Goal: Transaction & Acquisition: Book appointment/travel/reservation

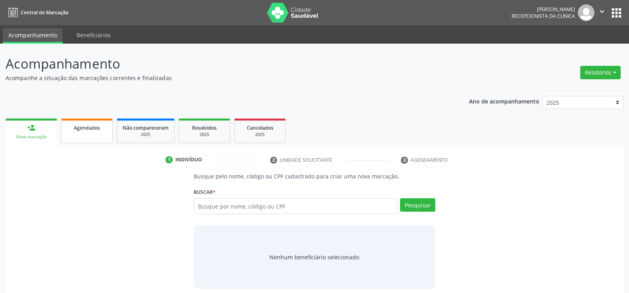
click at [90, 135] on link "Agendados" at bounding box center [87, 131] width 52 height 25
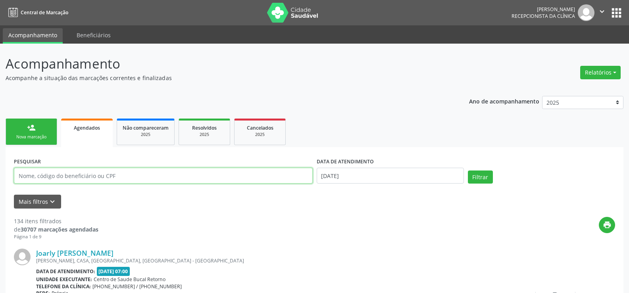
click at [82, 176] on input "text" at bounding box center [163, 176] width 299 height 16
type input "[PERSON_NAME]"
click at [468, 171] on button "Filtrar" at bounding box center [480, 177] width 25 height 13
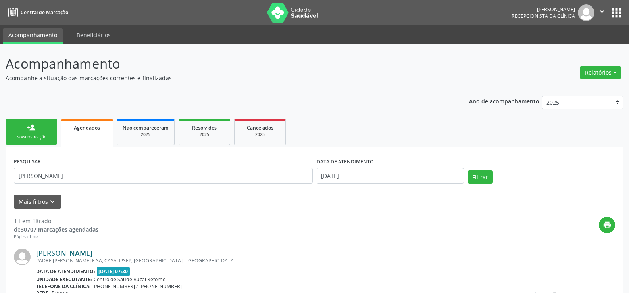
click at [92, 257] on link "[PERSON_NAME]" at bounding box center [64, 253] width 56 height 9
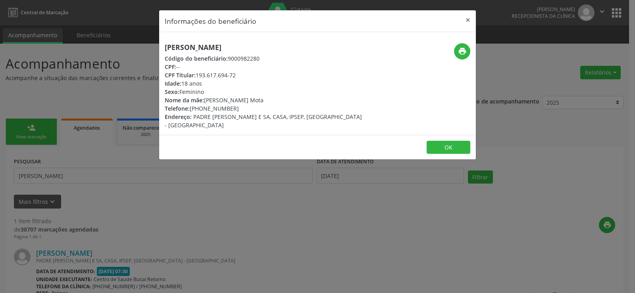
drag, startPoint x: 164, startPoint y: 46, endPoint x: 289, endPoint y: 49, distance: 124.3
click at [289, 49] on div "[PERSON_NAME] Código do beneficiário: 9000982280 CPF: -- CPF Titular: 193.617.6…" at bounding box center [264, 86] width 211 height 86
copy h5 "[PERSON_NAME]"
click at [168, 214] on div "Informações do beneficiário × [PERSON_NAME] Código do beneficiário: 9000982280 …" at bounding box center [317, 146] width 635 height 293
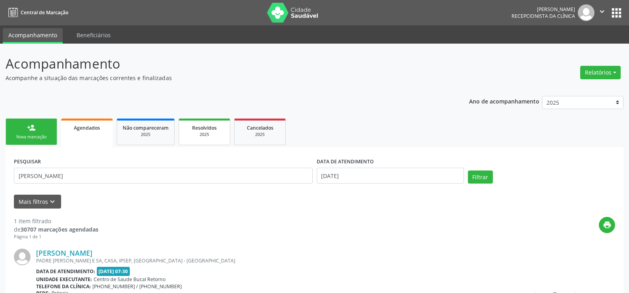
click at [200, 137] on div "2025" at bounding box center [205, 135] width 40 height 6
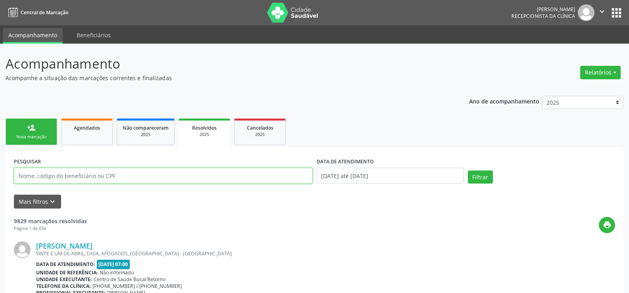
click at [114, 177] on input "text" at bounding box center [163, 176] width 299 height 16
paste input "[PERSON_NAME]"
type input "[PERSON_NAME]"
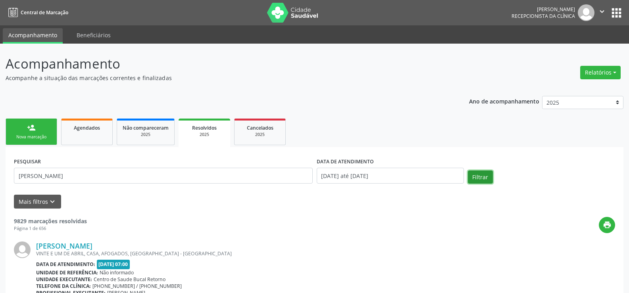
click at [476, 181] on button "Filtrar" at bounding box center [480, 177] width 25 height 13
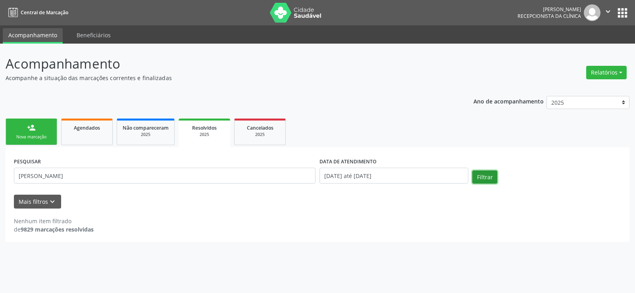
click at [480, 175] on button "Filtrar" at bounding box center [484, 177] width 25 height 13
click at [593, 79] on button "Relatórios" at bounding box center [606, 72] width 40 height 13
click at [588, 91] on link "Agendamentos" at bounding box center [584, 89] width 85 height 11
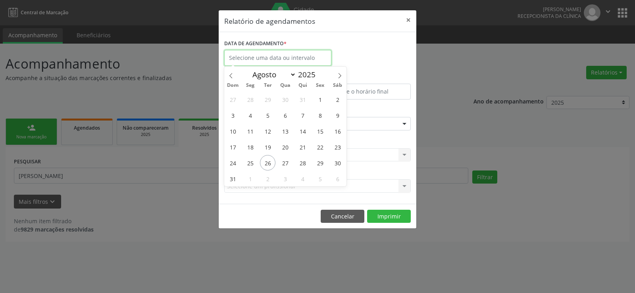
click at [266, 62] on input "text" at bounding box center [277, 58] width 107 height 16
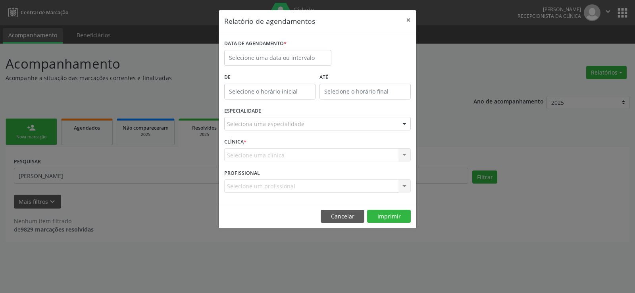
click at [620, 104] on div "Relatório de agendamentos × DATA DE AGENDAMENTO * De ATÉ ESPECIALIDADE Selecion…" at bounding box center [317, 146] width 635 height 293
click at [622, 104] on div "Relatório de agendamentos × DATA DE AGENDAMENTO * De ATÉ ESPECIALIDADE Selecion…" at bounding box center [317, 146] width 635 height 293
drag, startPoint x: 340, startPoint y: 210, endPoint x: 347, endPoint y: 210, distance: 6.7
click at [341, 210] on button "Cancelar" at bounding box center [343, 216] width 44 height 13
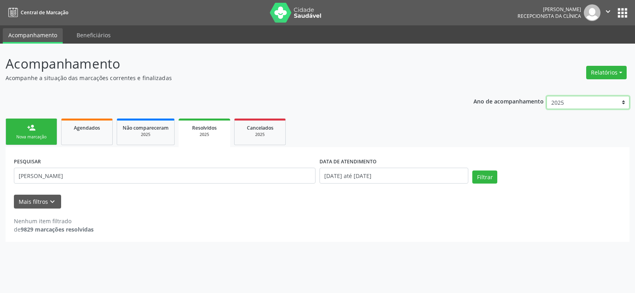
click at [621, 105] on select "2025 2024 2023 2022 2021" at bounding box center [587, 102] width 83 height 13
select select "2024"
click at [546, 96] on select "2025 2024 2023 2022 2021" at bounding box center [587, 102] width 83 height 13
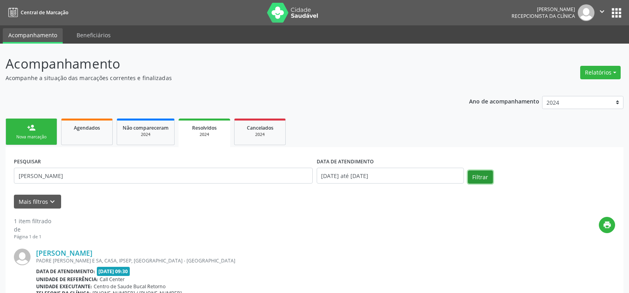
click at [488, 177] on button "Filtrar" at bounding box center [480, 177] width 25 height 13
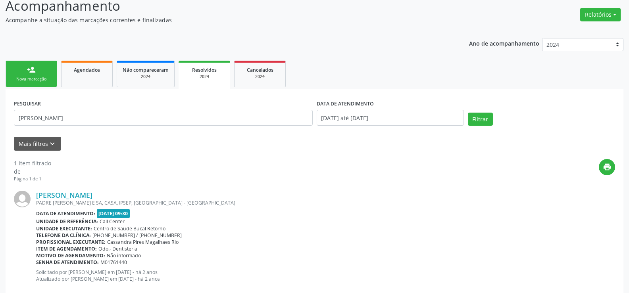
scroll to position [75, 0]
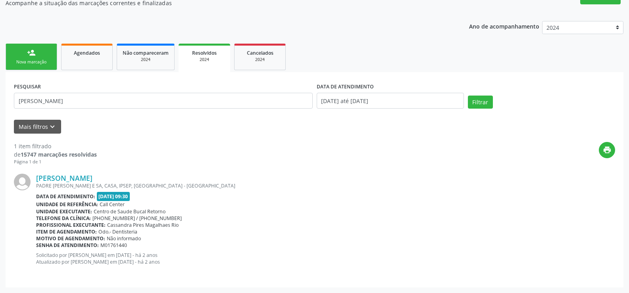
click at [42, 57] on link "person_add Nova marcação" at bounding box center [32, 57] width 52 height 27
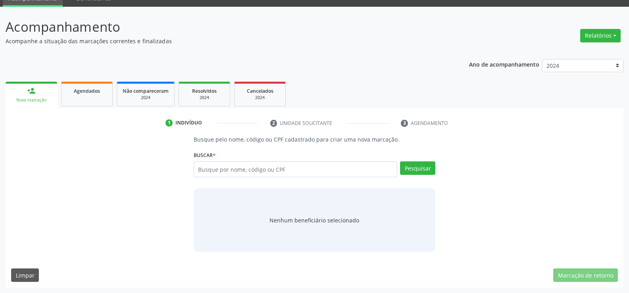
scroll to position [37, 0]
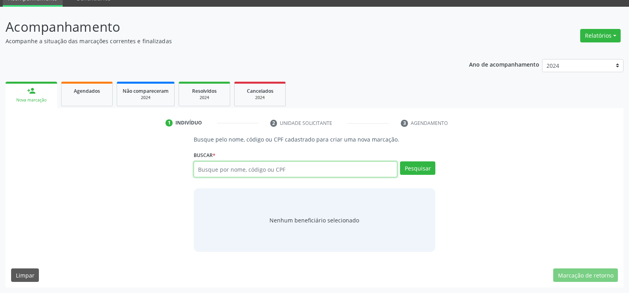
click at [254, 168] on input "text" at bounding box center [296, 170] width 204 height 16
type input "11524771457"
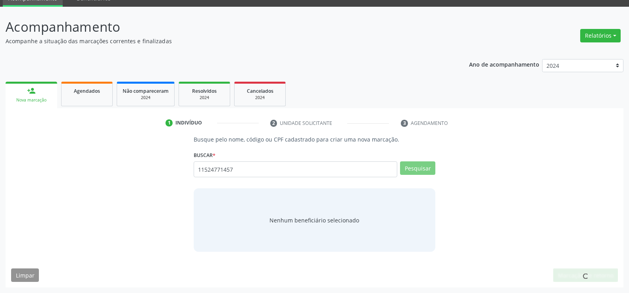
scroll to position [34, 0]
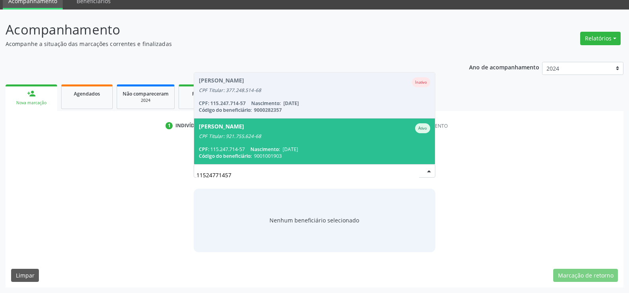
click at [250, 135] on div "CPF Titular: 921.755.624-68" at bounding box center [314, 136] width 231 height 6
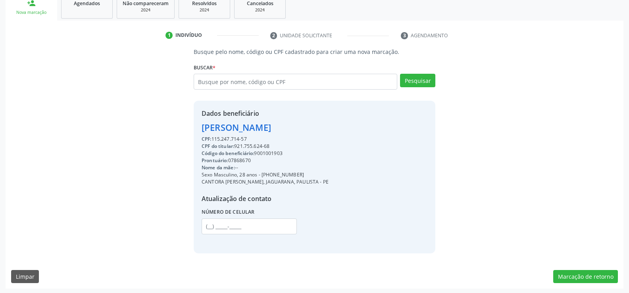
scroll to position [126, 0]
click at [618, 281] on div "Busque pelo nome, código ou CPF cadastrado para criar uma nova marcação. [GEOGR…" at bounding box center [315, 166] width 618 height 241
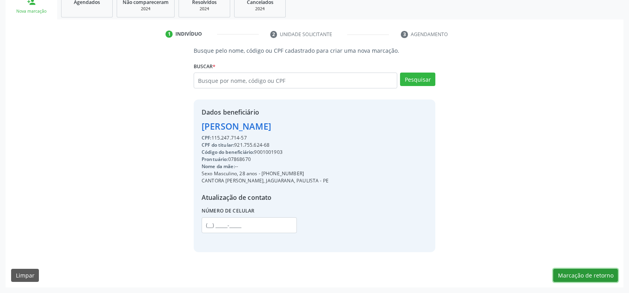
click at [604, 276] on button "Marcação de retorno" at bounding box center [585, 275] width 65 height 13
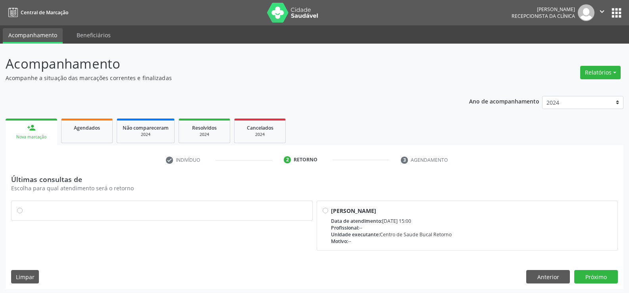
drag, startPoint x: 17, startPoint y: 211, endPoint x: 87, endPoint y: 220, distance: 70.4
click at [25, 207] on label at bounding box center [165, 207] width 281 height 0
click at [17, 211] on input "radio" at bounding box center [20, 210] width 6 height 7
radio input "true"
click at [592, 283] on button "Próximo" at bounding box center [596, 276] width 44 height 13
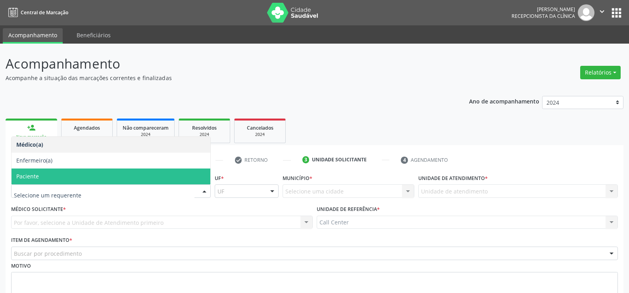
click at [28, 179] on span "Paciente" at bounding box center [27, 177] width 23 height 8
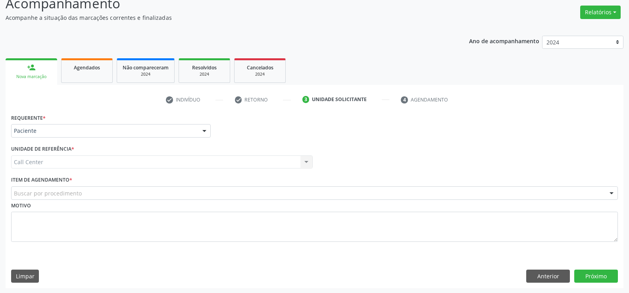
scroll to position [61, 0]
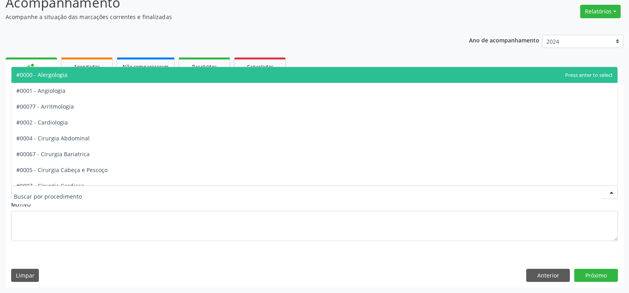
click at [123, 192] on div at bounding box center [314, 192] width 607 height 13
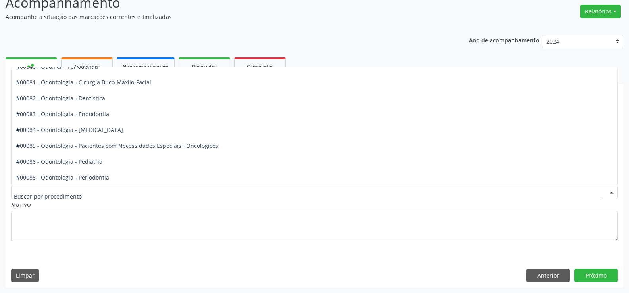
scroll to position [913, 0]
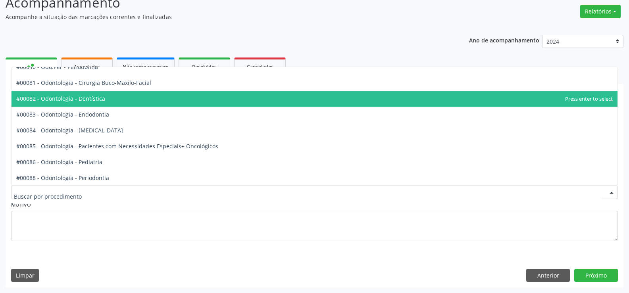
click at [63, 102] on span "#00082 - Odontologia - Dentística" at bounding box center [315, 99] width 606 height 16
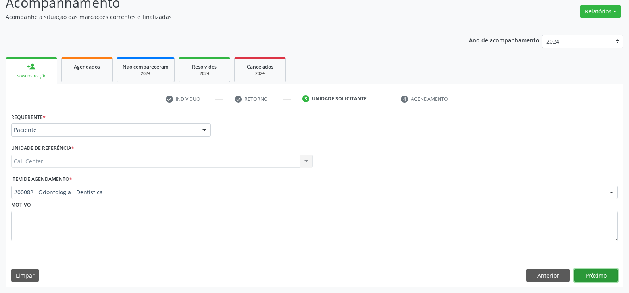
click at [582, 279] on button "Próximo" at bounding box center [596, 275] width 44 height 13
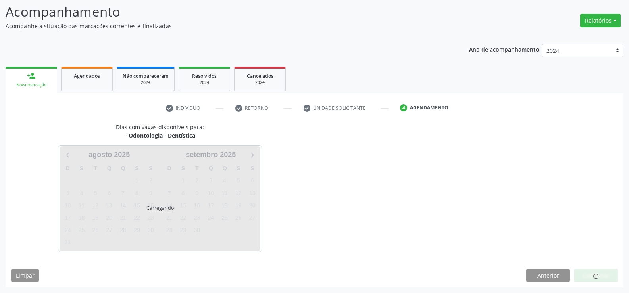
scroll to position [52, 0]
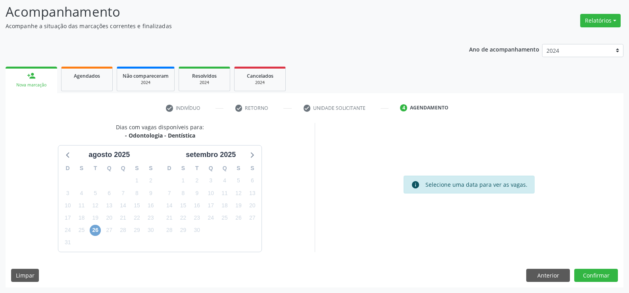
click at [96, 232] on span "26" at bounding box center [95, 230] width 11 height 11
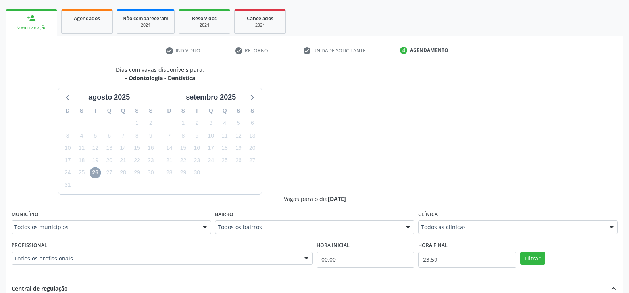
scroll to position [250, 0]
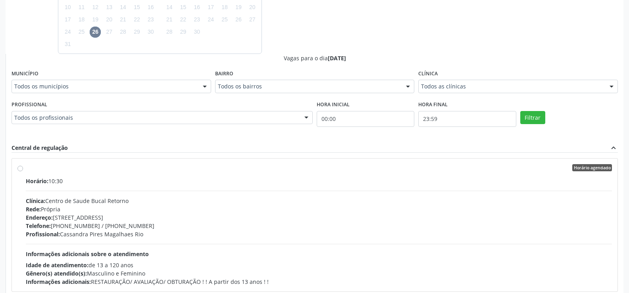
drag, startPoint x: 19, startPoint y: 169, endPoint x: 23, endPoint y: 169, distance: 4.4
click at [26, 169] on label "Horário agendado Horário: 10:30 Clínica: [GEOGRAPHIC_DATA] Bucal Retorno Rede: …" at bounding box center [319, 225] width 586 height 122
click at [19, 169] on input "Horário agendado Horário: 10:30 Clínica: [GEOGRAPHIC_DATA] Bucal Retorno Rede: …" at bounding box center [20, 167] width 6 height 7
radio input "true"
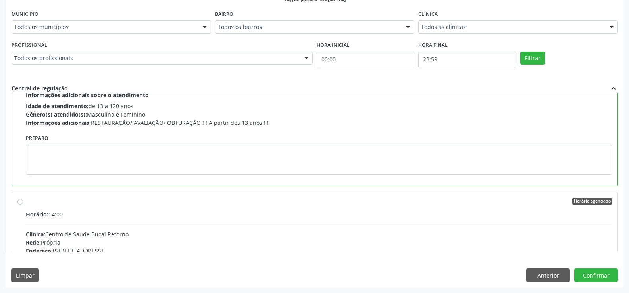
scroll to position [99, 0]
click at [600, 274] on button "Confirmar" at bounding box center [596, 275] width 44 height 13
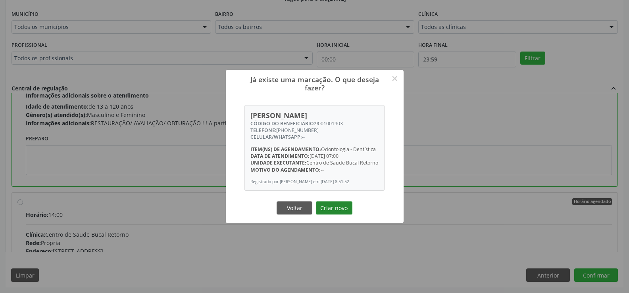
click at [341, 215] on button "Criar novo" at bounding box center [334, 208] width 37 height 13
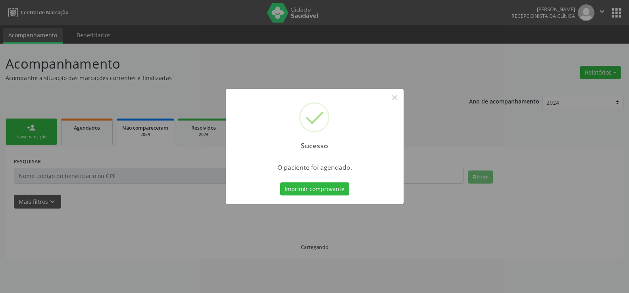
scroll to position [0, 0]
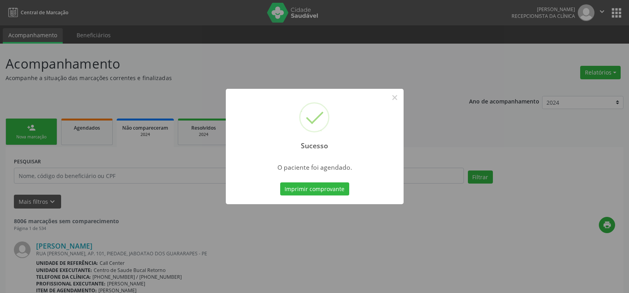
click at [603, 68] on div "Sucesso × O paciente foi agendado. Imprimir comprovante Cancel" at bounding box center [314, 146] width 629 height 293
